Goal: Communication & Community: Answer question/provide support

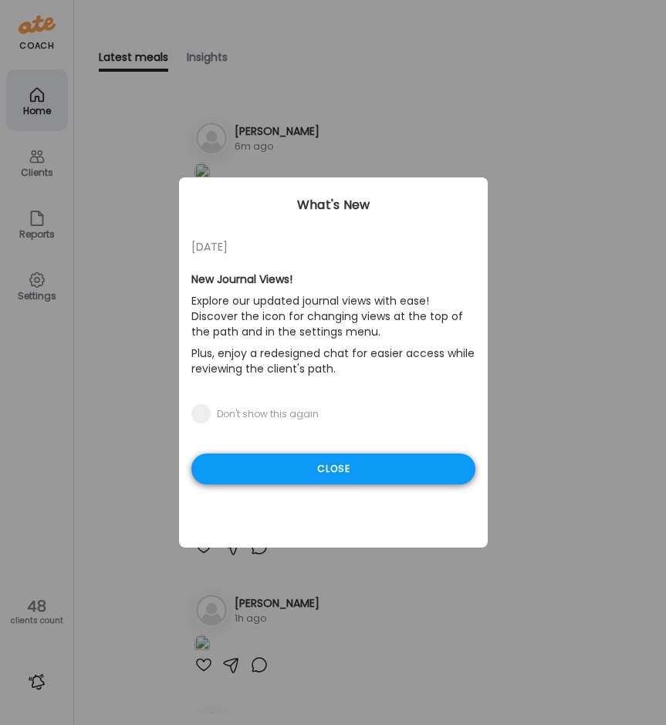
click at [377, 474] on div "Close" at bounding box center [333, 469] width 284 height 31
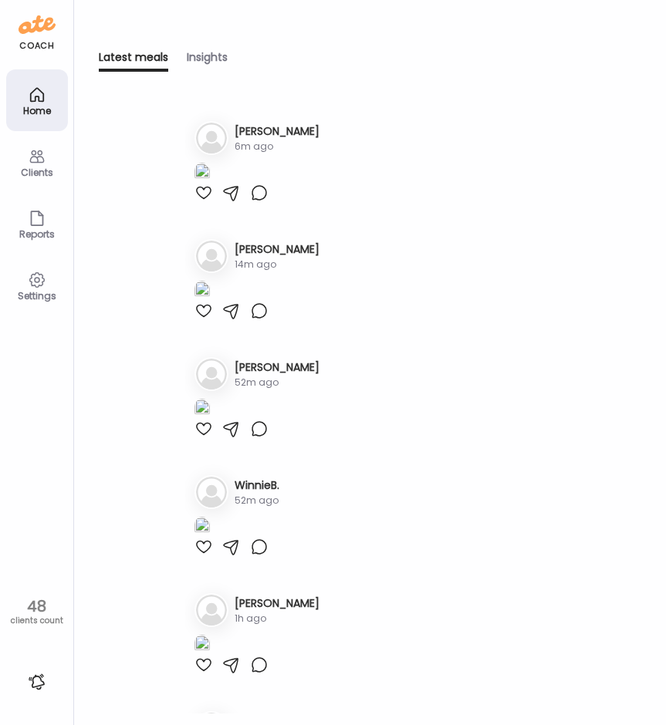
click at [399, 31] on div "Latest meals Insights Latest meals tracked 1. Ma [PERSON_NAME] 6m ago 2. Me [PE…" at bounding box center [370, 362] width 592 height 725
click at [37, 162] on icon at bounding box center [36, 156] width 15 height 13
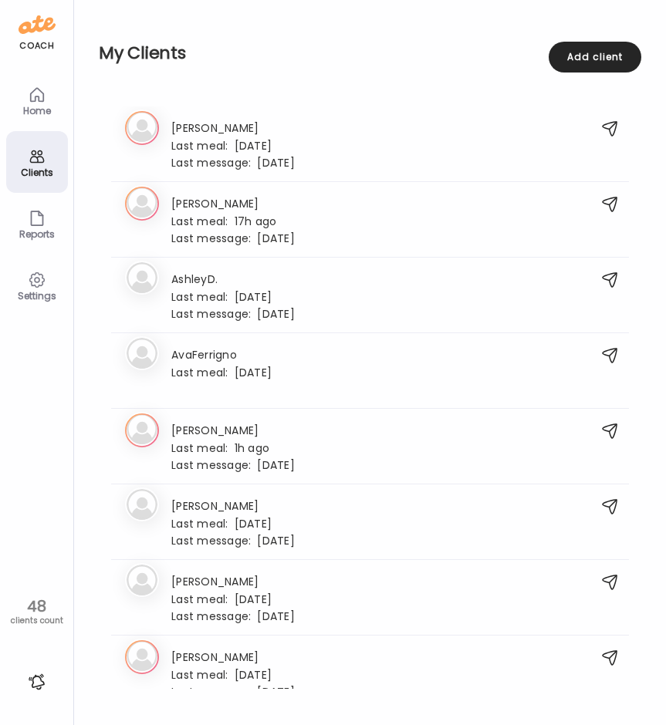
click at [51, 106] on div "Home" at bounding box center [37, 111] width 56 height 10
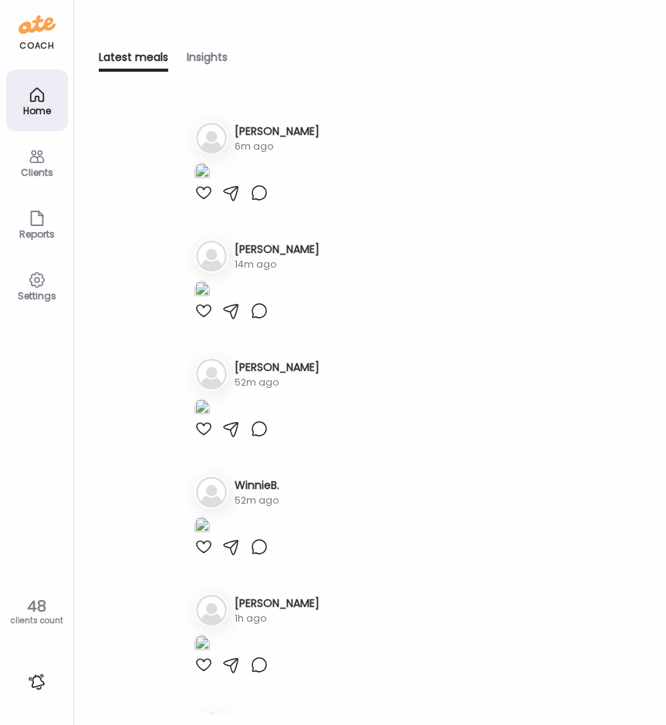
click at [42, 160] on icon at bounding box center [36, 156] width 15 height 13
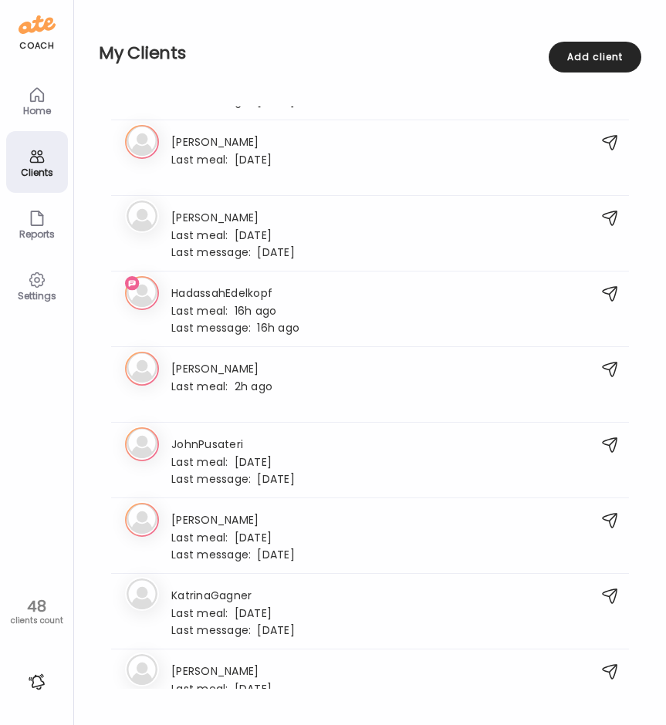
scroll to position [926, 0]
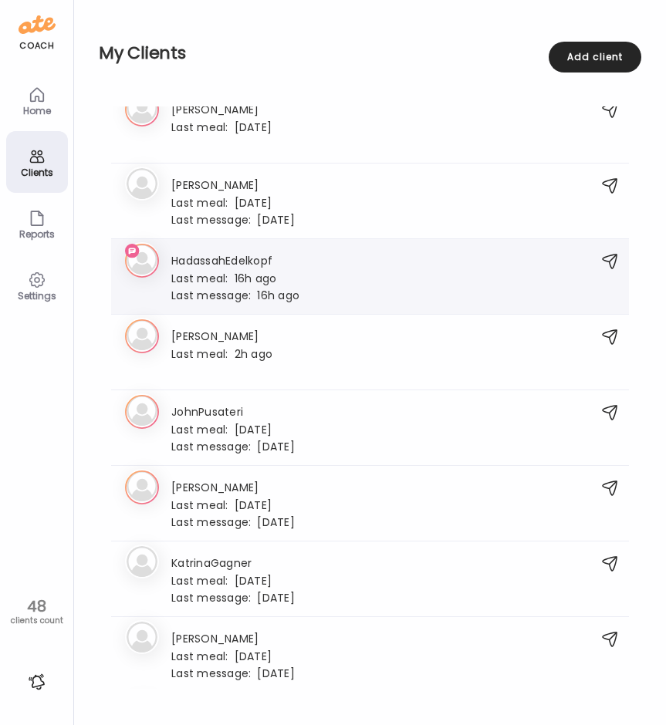
click at [248, 276] on div "Last meal: 16h ago" at bounding box center [235, 278] width 128 height 14
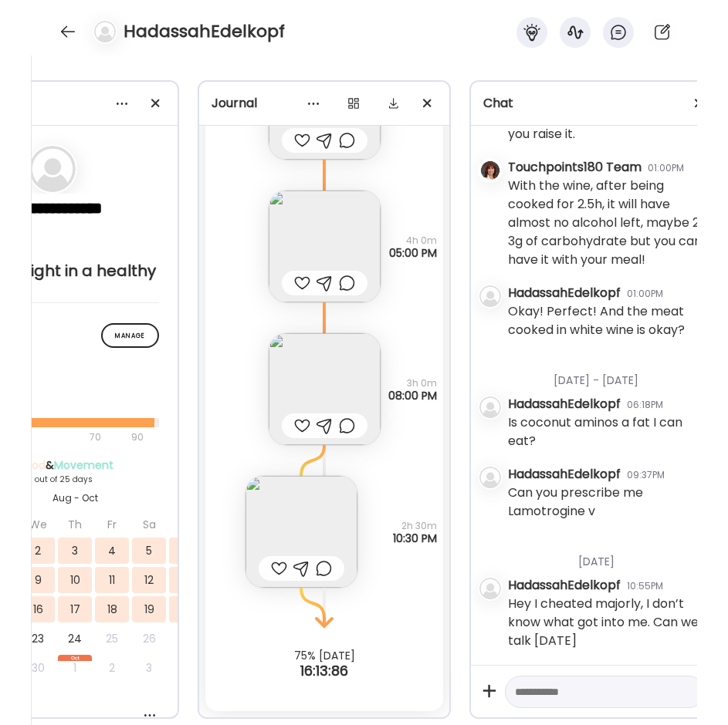
scroll to position [0, 181]
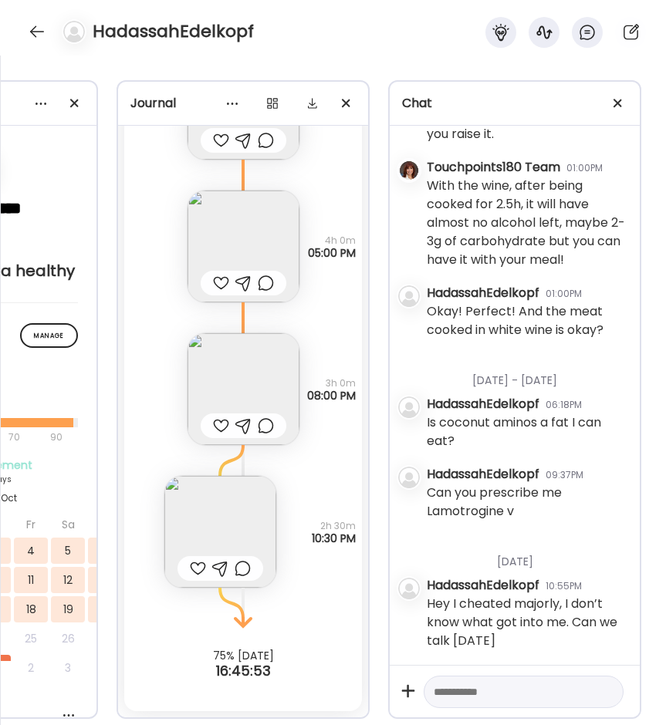
drag, startPoint x: 530, startPoint y: 634, endPoint x: 418, endPoint y: 600, distance: 117.2
click at [418, 600] on div "[DATE] - [DATE] HadassahEdelkopf 04:50PM Hi [PERSON_NAME], Just wanted to let y…" at bounding box center [515, 395] width 250 height 539
copy div "Hey I cheated majorly, I don’t know what got into me. Can we talk [DATE]"
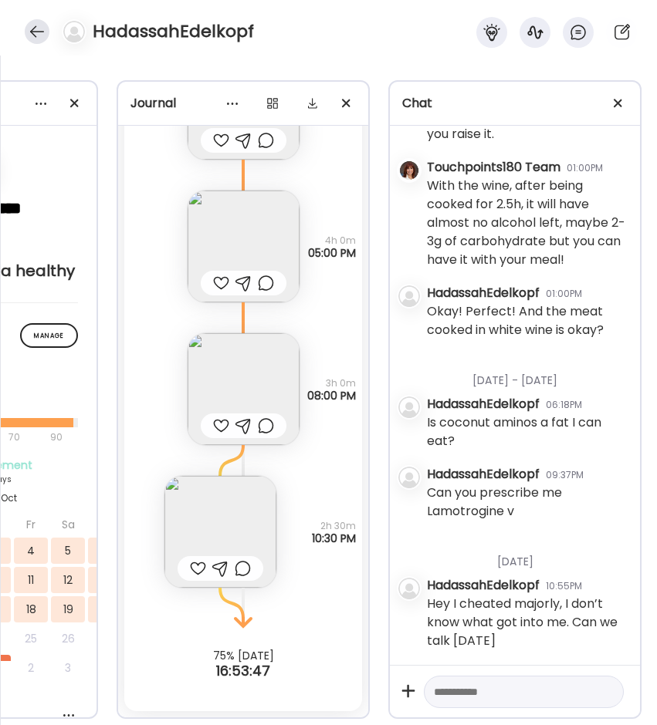
click at [33, 22] on div at bounding box center [37, 31] width 25 height 25
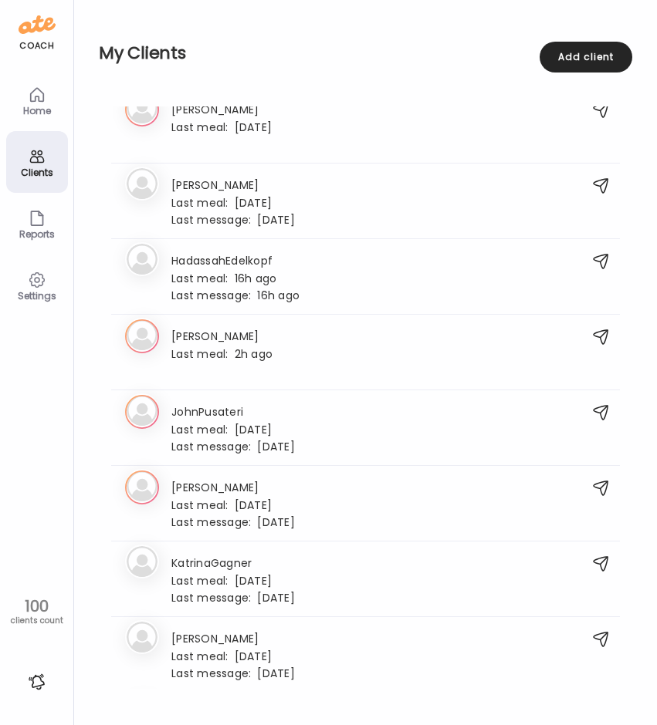
click at [32, 116] on div "Home" at bounding box center [37, 111] width 56 height 10
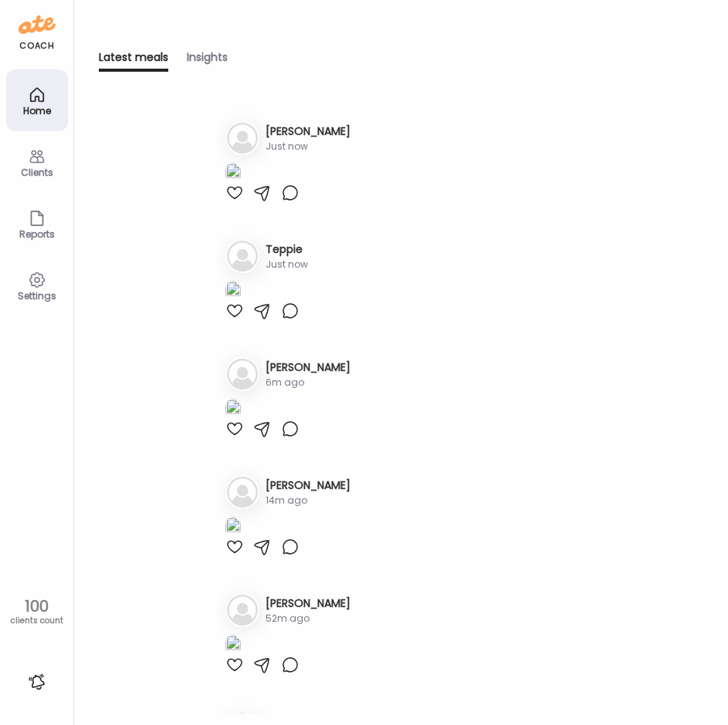
click at [238, 202] on div at bounding box center [234, 193] width 19 height 19
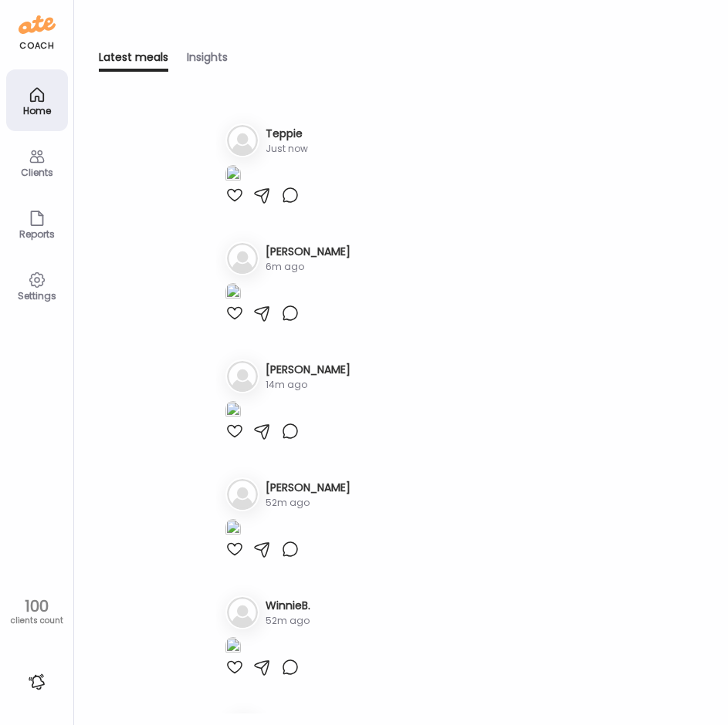
scroll to position [463, 0]
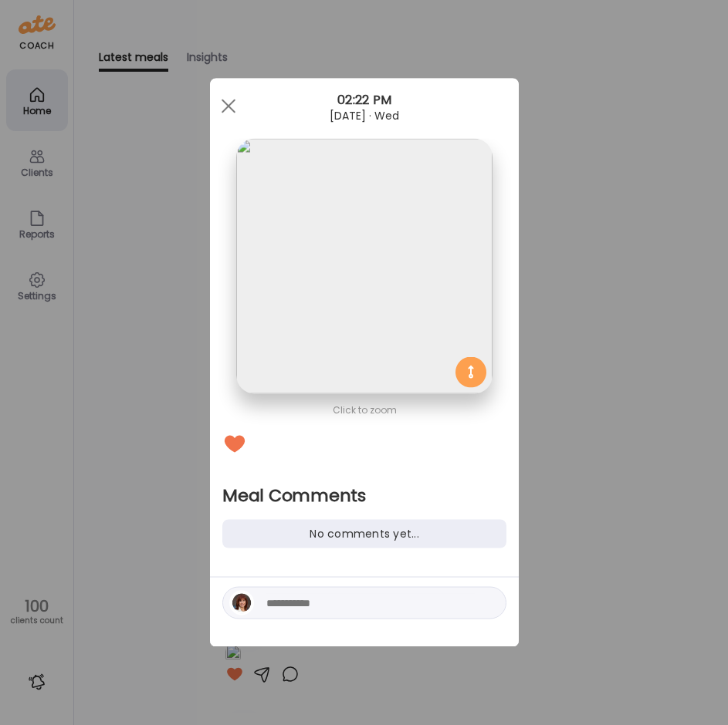
click at [292, 607] on textarea at bounding box center [370, 603] width 208 height 19
drag, startPoint x: 407, startPoint y: 605, endPoint x: 157, endPoint y: 612, distance: 249.4
click at [157, 612] on div "Ate Coach Dashboard Wahoo! It’s official Take a moment to set up your Coach Pro…" at bounding box center [364, 362] width 728 height 725
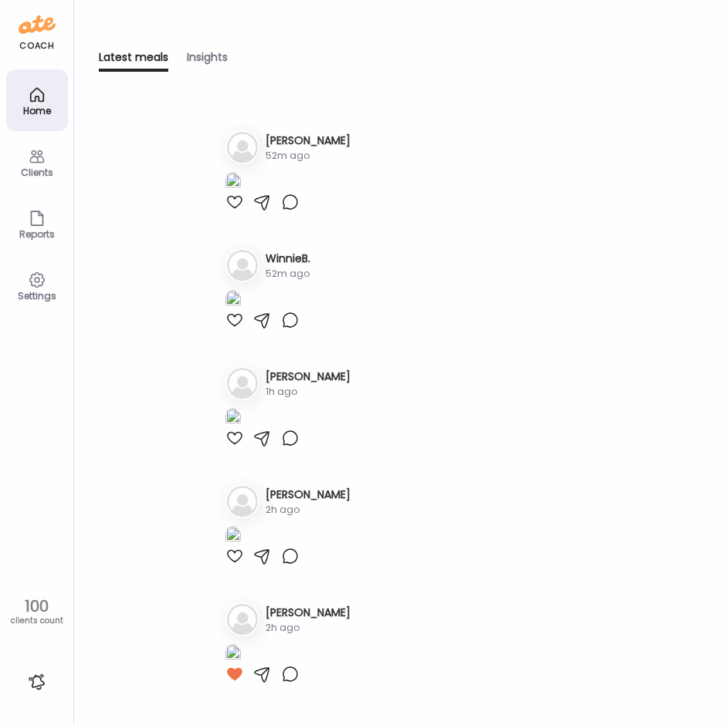
type textarea "**********"
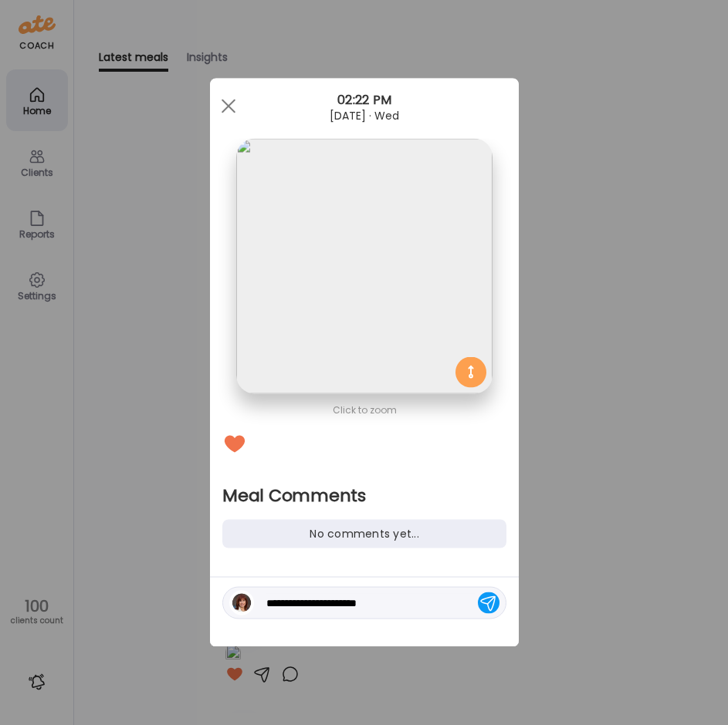
drag, startPoint x: 409, startPoint y: 606, endPoint x: 235, endPoint y: 608, distance: 174.4
click at [235, 608] on div "**********" at bounding box center [364, 603] width 284 height 32
click at [486, 600] on div at bounding box center [489, 604] width 22 height 22
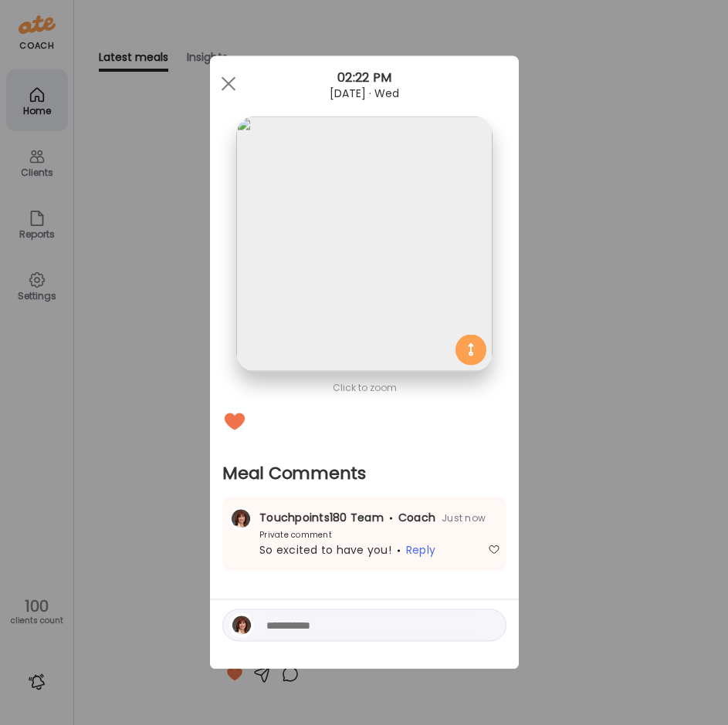
click at [665, 492] on div "Ate Coach Dashboard Wahoo! It’s official Take a moment to set up your Coach Pro…" at bounding box center [364, 362] width 728 height 725
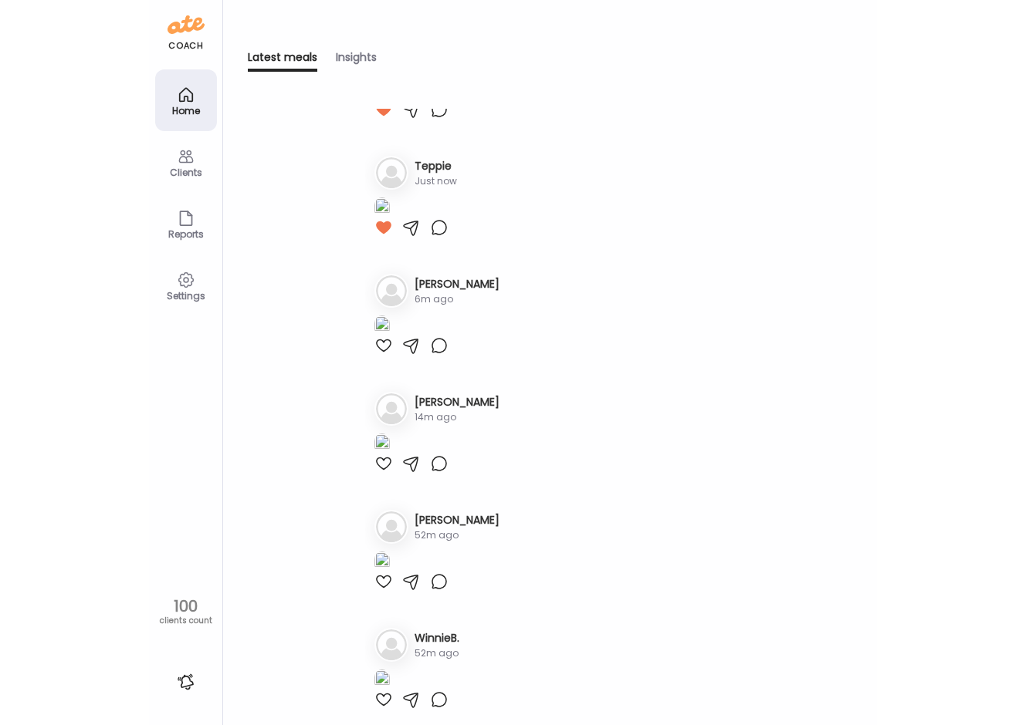
scroll to position [77, 0]
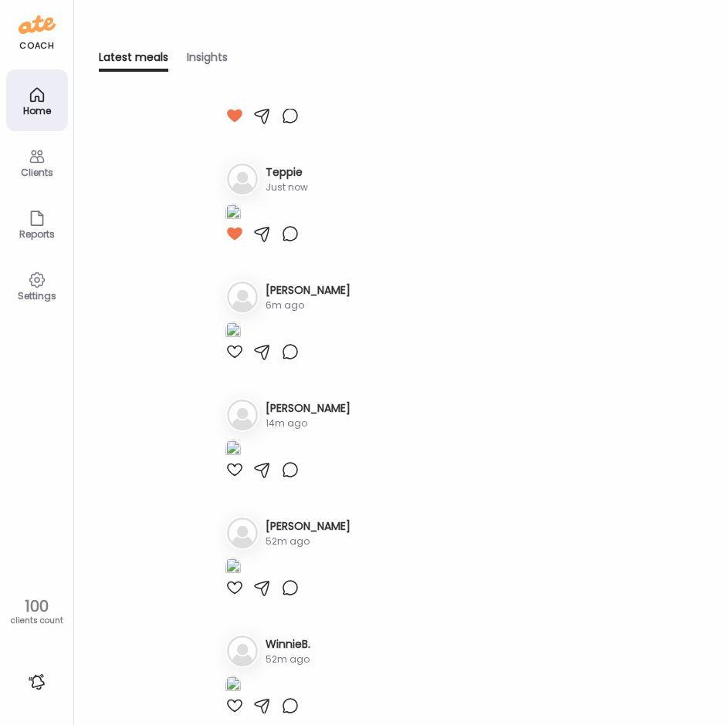
click at [286, 125] on div at bounding box center [290, 116] width 19 height 19
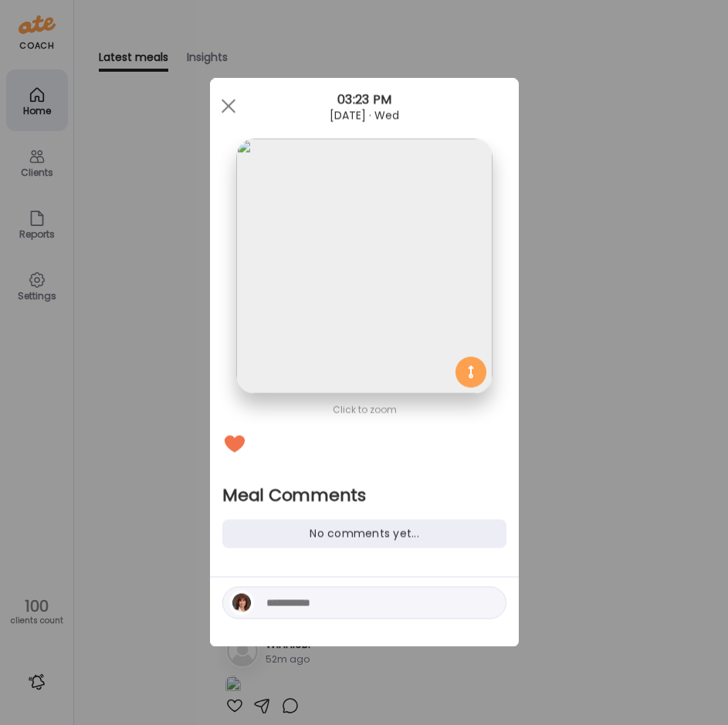
click at [273, 600] on textarea at bounding box center [370, 603] width 208 height 19
paste textarea "**********"
type textarea "**********"
click at [489, 600] on div at bounding box center [489, 604] width 22 height 22
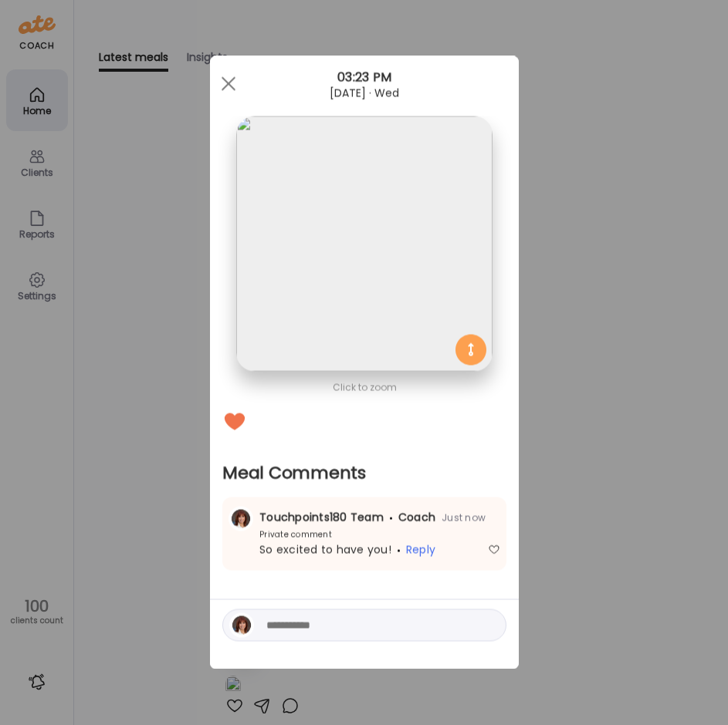
click at [651, 445] on div "Ate Coach Dashboard Wahoo! It’s official Take a moment to set up your Coach Pro…" at bounding box center [364, 362] width 728 height 725
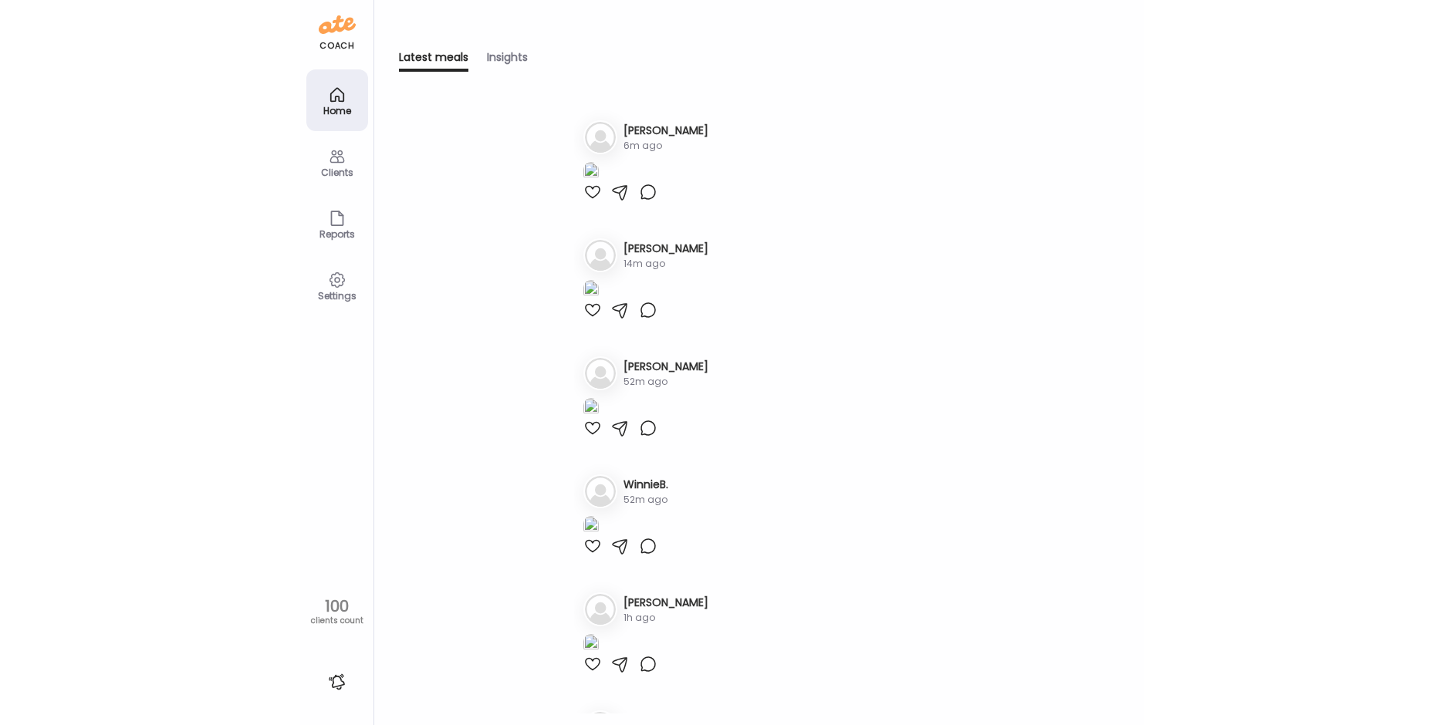
scroll to position [0, 0]
